Goal: Transaction & Acquisition: Purchase product/service

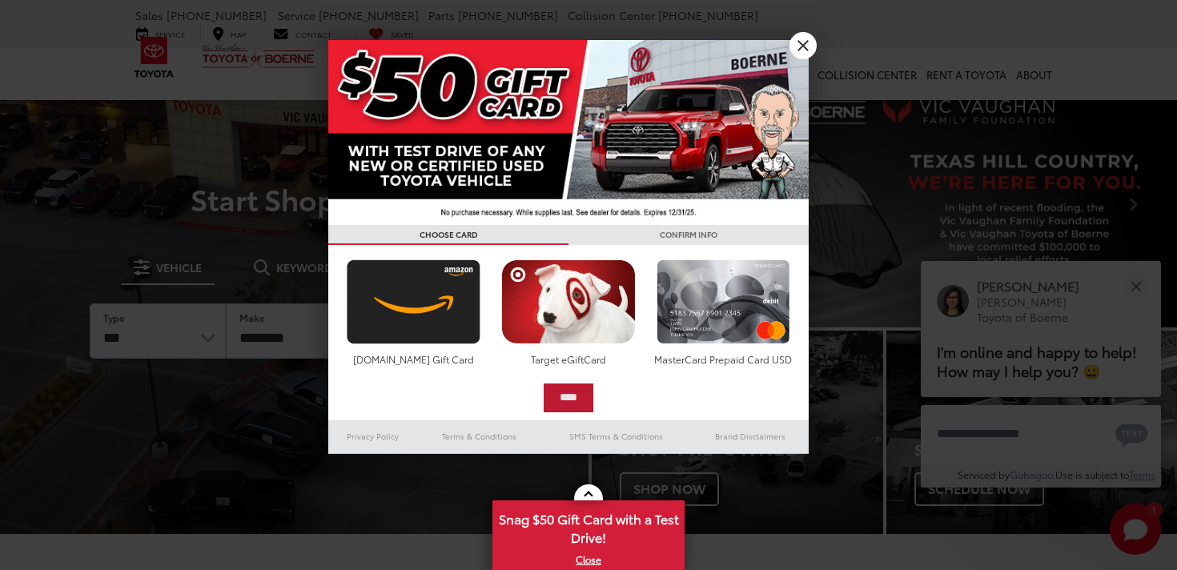
click at [553, 146] on div "**********" at bounding box center [568, 247] width 481 height 414
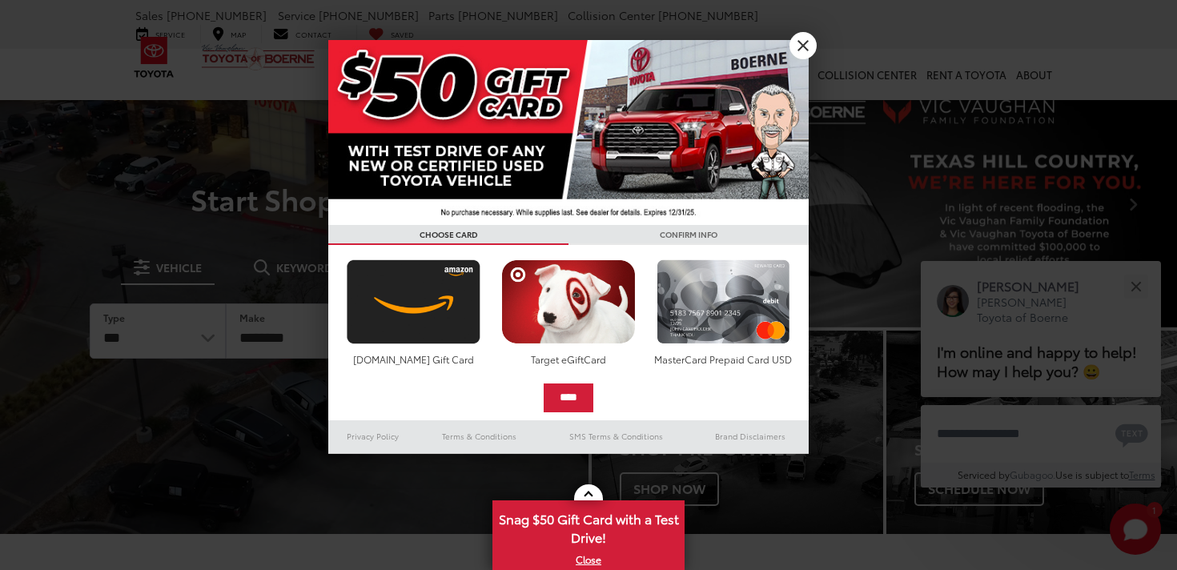
click at [805, 46] on link "X" at bounding box center [803, 45] width 27 height 27
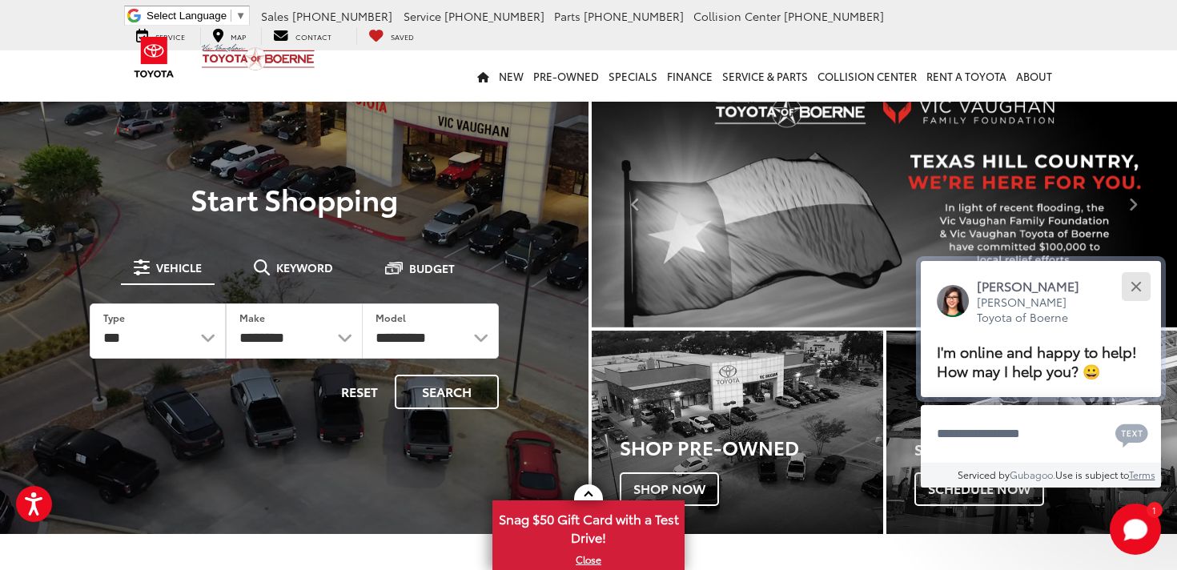
click at [1134, 285] on div "Close" at bounding box center [1136, 286] width 10 height 10
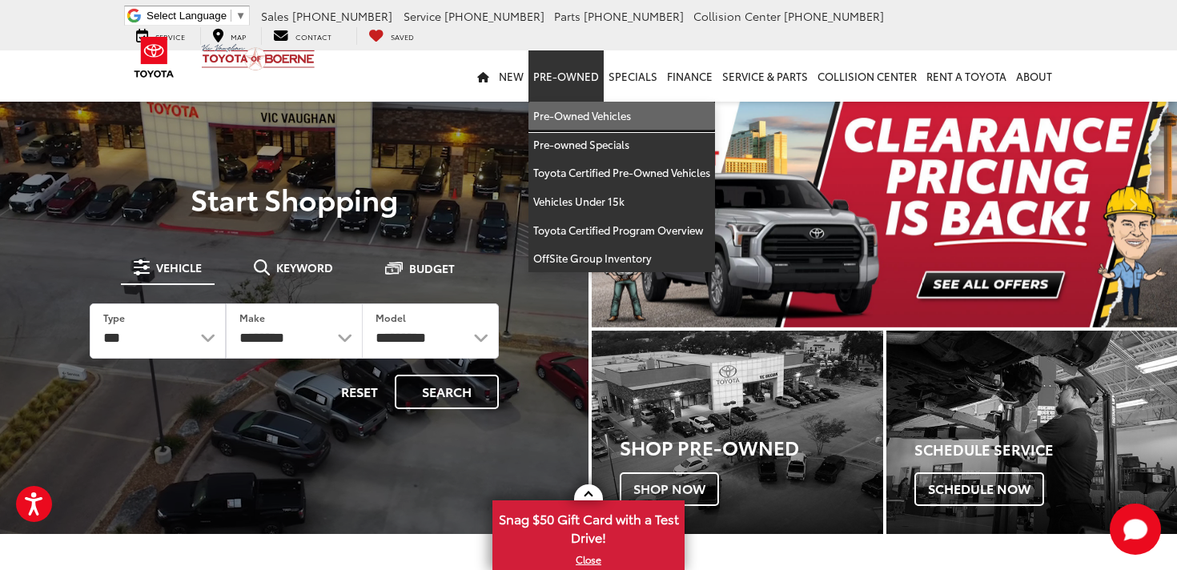
click at [585, 119] on link "Pre-Owned Vehicles" at bounding box center [622, 116] width 187 height 29
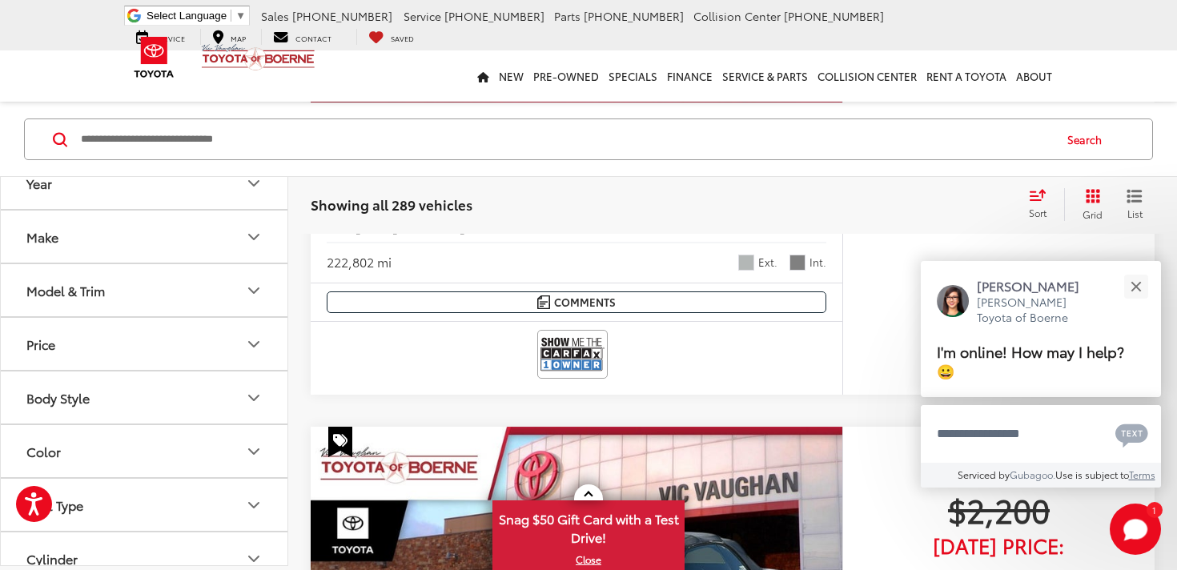
scroll to position [609, 0]
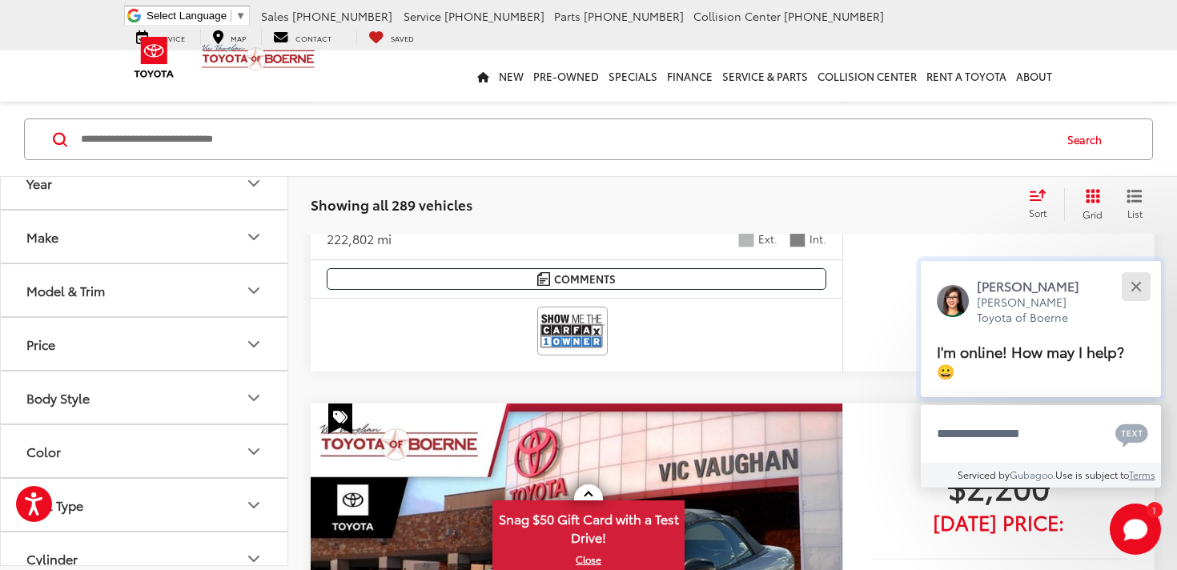
click at [1134, 292] on div "Close" at bounding box center [1136, 286] width 10 height 10
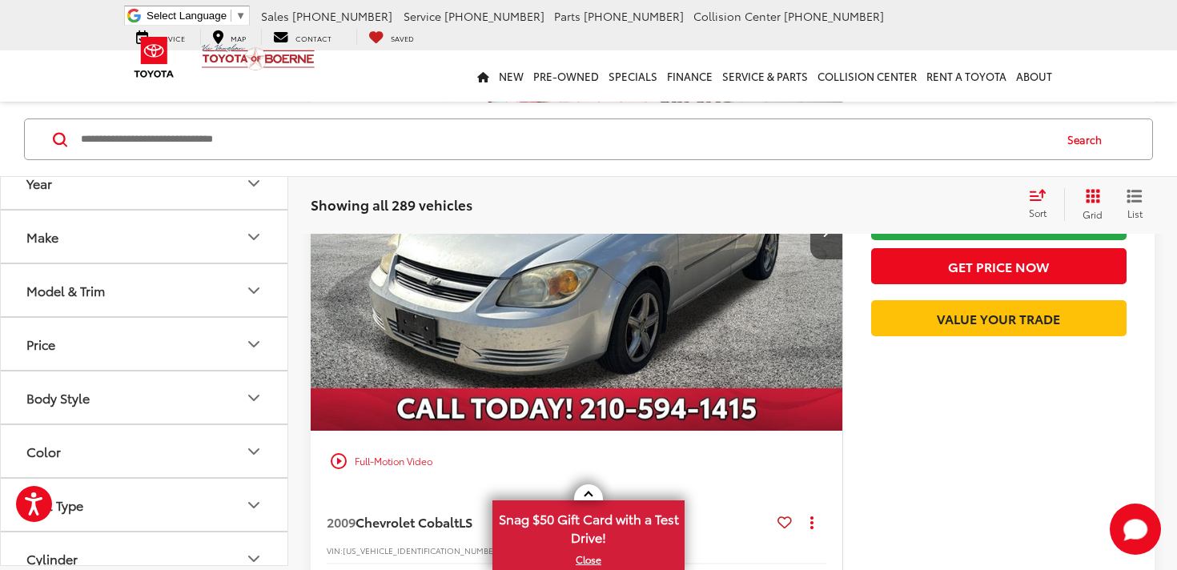
scroll to position [0, 0]
